Goal: Transaction & Acquisition: Purchase product/service

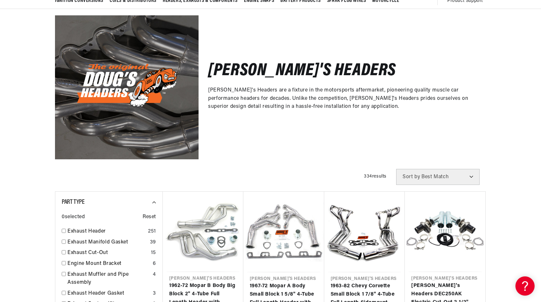
scroll to position [0, 194]
click at [290, 147] on div "Doug's Headers Doug's Headers are a fixture in the motorsports aftermarket, pio…" at bounding box center [342, 87] width 287 height 144
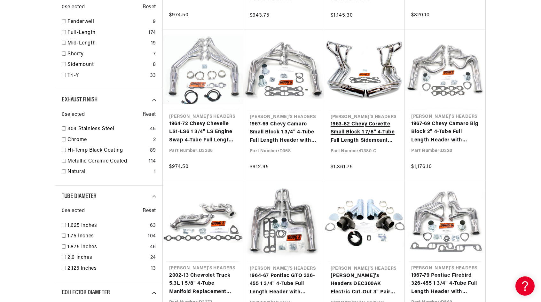
click at [347, 136] on link "1963-82 Chevy Corvette Small Block 1 7/8" 4-Tube Full Length Sidemount Header w…" at bounding box center [365, 132] width 68 height 25
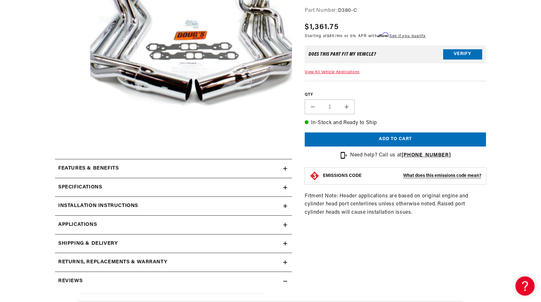
scroll to position [160, 0]
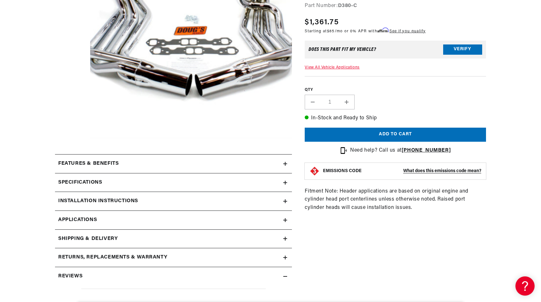
click at [128, 184] on div "Specifications" at bounding box center [169, 182] width 228 height 8
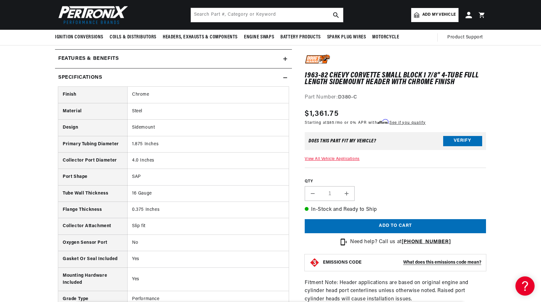
scroll to position [0, 194]
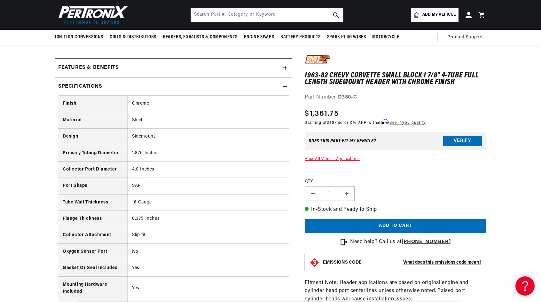
click at [127, 71] on div "Features & Benefits" at bounding box center [169, 68] width 228 height 8
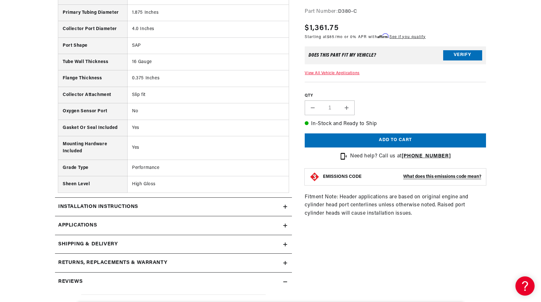
scroll to position [544, 0]
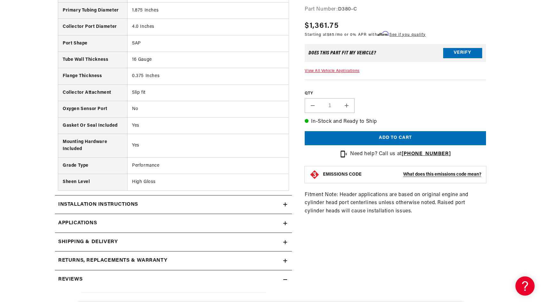
click at [149, 208] on div "Installation instructions" at bounding box center [169, 205] width 228 height 8
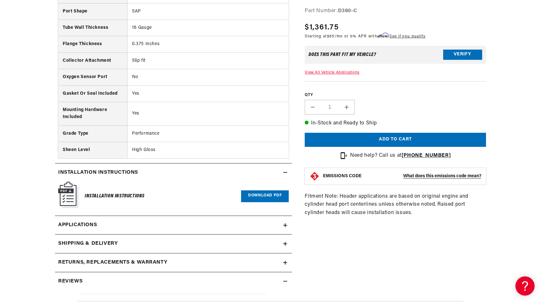
click at [113, 222] on link "Applications" at bounding box center [173, 225] width 237 height 19
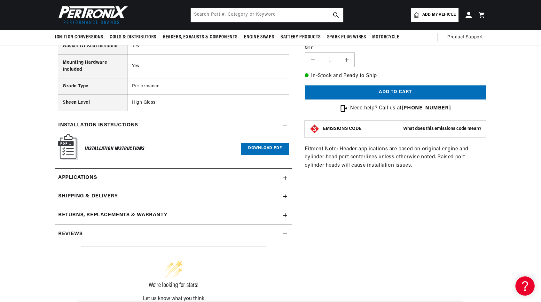
scroll to position [0, 194]
click at [200, 198] on div "Shipping & Delivery" at bounding box center [169, 196] width 228 height 8
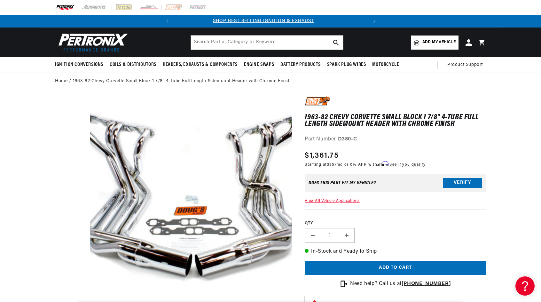
scroll to position [0, 0]
click at [409, 101] on div at bounding box center [395, 102] width 181 height 13
